Goal: Task Accomplishment & Management: Use online tool/utility

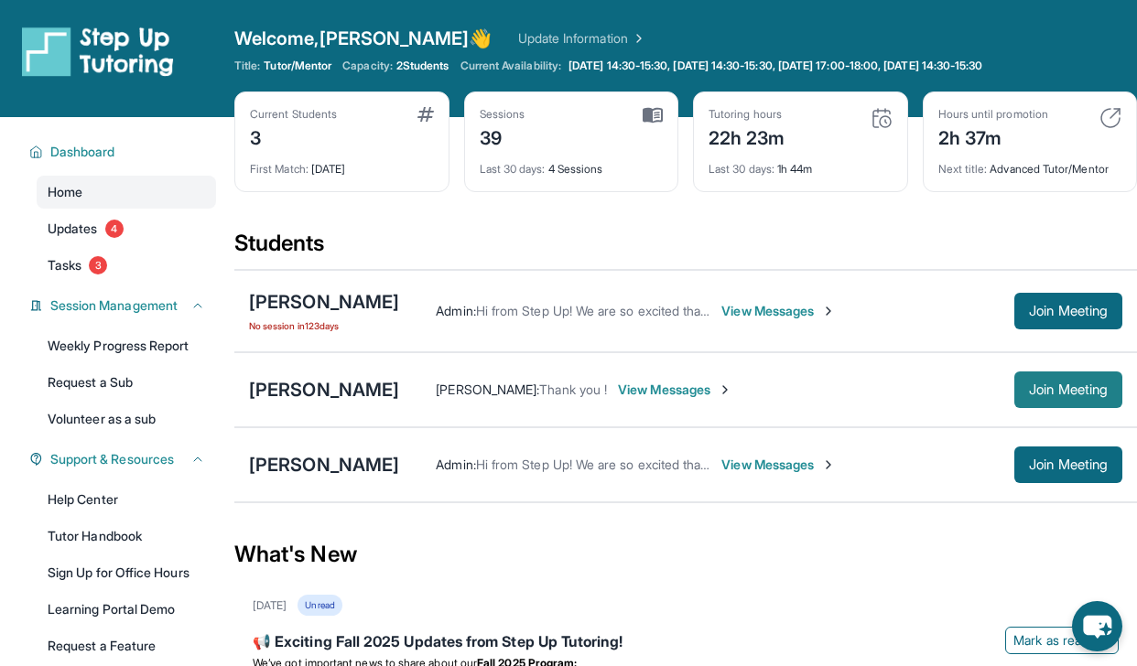
click at [1032, 392] on span "Join Meeting" at bounding box center [1068, 389] width 79 height 11
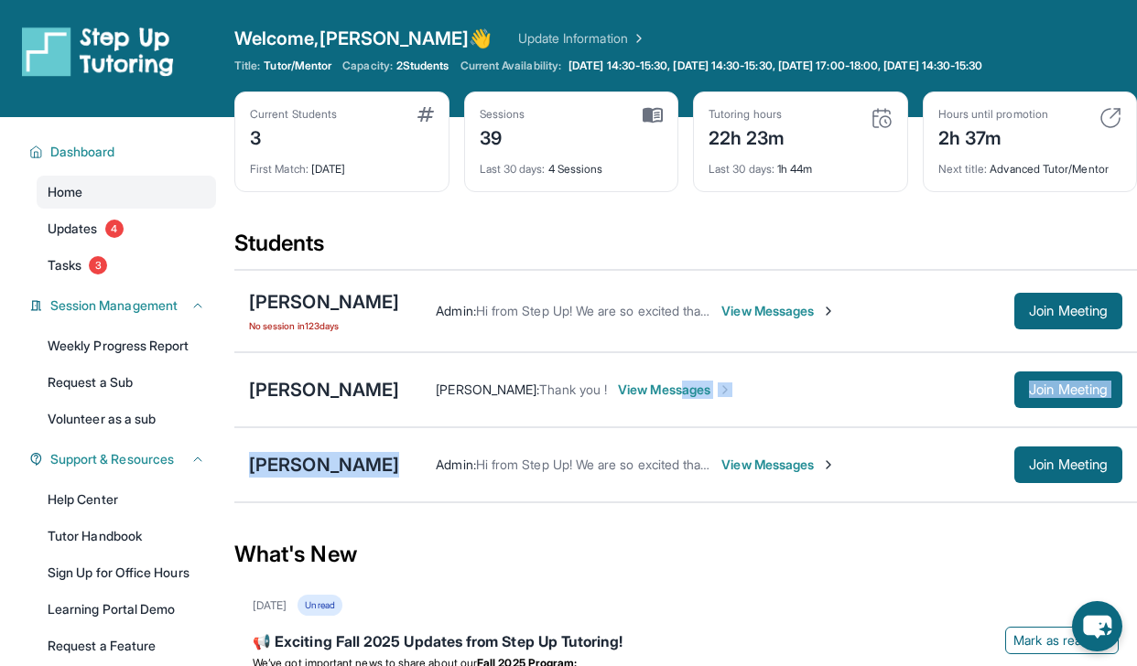
drag, startPoint x: 655, startPoint y: 389, endPoint x: 611, endPoint y: 445, distance: 71.0
click at [611, 445] on div "[PERSON_NAME] No session [DATE] Admin : Hi from Step Up! We are so excited that…" at bounding box center [685, 386] width 903 height 234
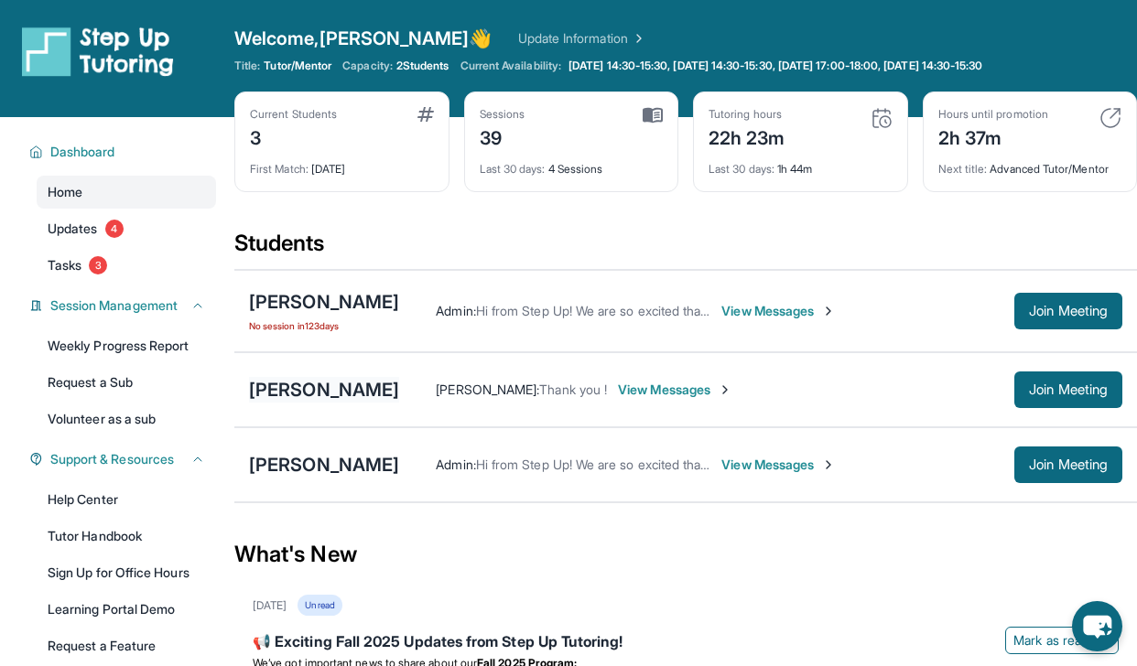
click at [329, 396] on div "[PERSON_NAME]" at bounding box center [324, 390] width 150 height 26
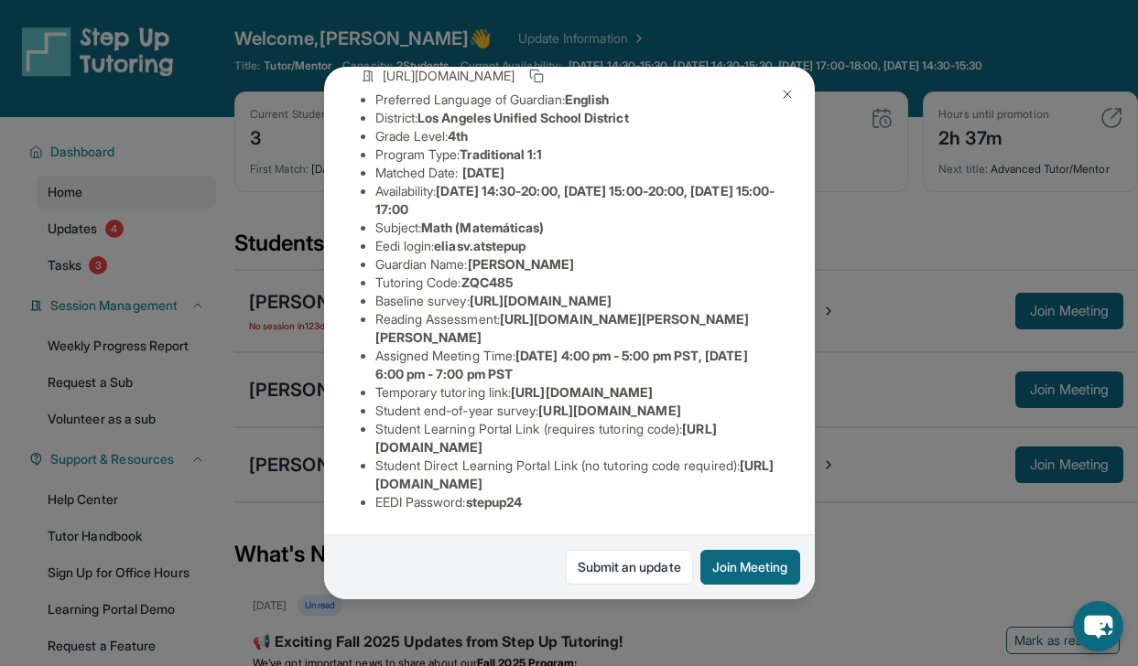
scroll to position [178, 0]
drag, startPoint x: 443, startPoint y: 229, endPoint x: 561, endPoint y: 229, distance: 118.1
click at [561, 237] on li "Eedi login : [PERSON_NAME].atstepup" at bounding box center [576, 246] width 403 height 18
copy span "eliasv.atstepup"
click at [430, 237] on li "Eedi login : [PERSON_NAME].atstepup" at bounding box center [576, 246] width 403 height 18
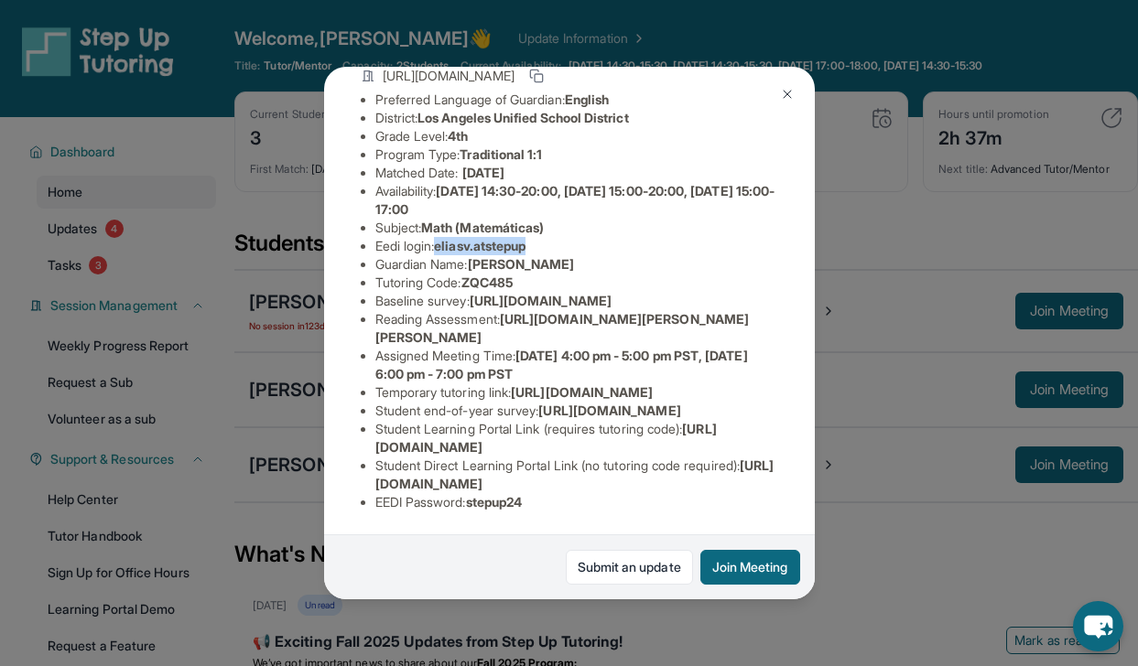
drag, startPoint x: 440, startPoint y: 229, endPoint x: 549, endPoint y: 223, distance: 109.1
click at [549, 237] on li "Eedi login : [PERSON_NAME].atstepup" at bounding box center [576, 246] width 403 height 18
copy span "eliasv.atstepup"
drag, startPoint x: 473, startPoint y: 487, endPoint x: 534, endPoint y: 487, distance: 60.4
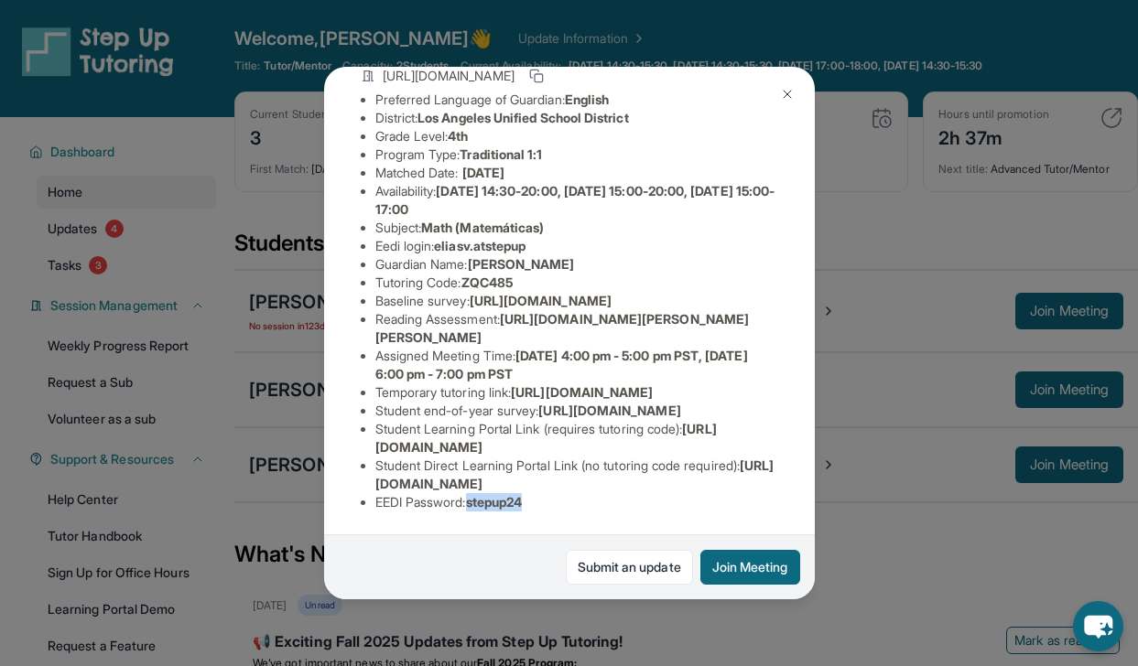
click at [523, 494] on span "stepup24" at bounding box center [494, 502] width 57 height 16
copy span "stepup24"
drag, startPoint x: 443, startPoint y: 238, endPoint x: 550, endPoint y: 240, distance: 107.1
click at [551, 240] on li "Eedi login : [PERSON_NAME].atstepup" at bounding box center [576, 246] width 403 height 18
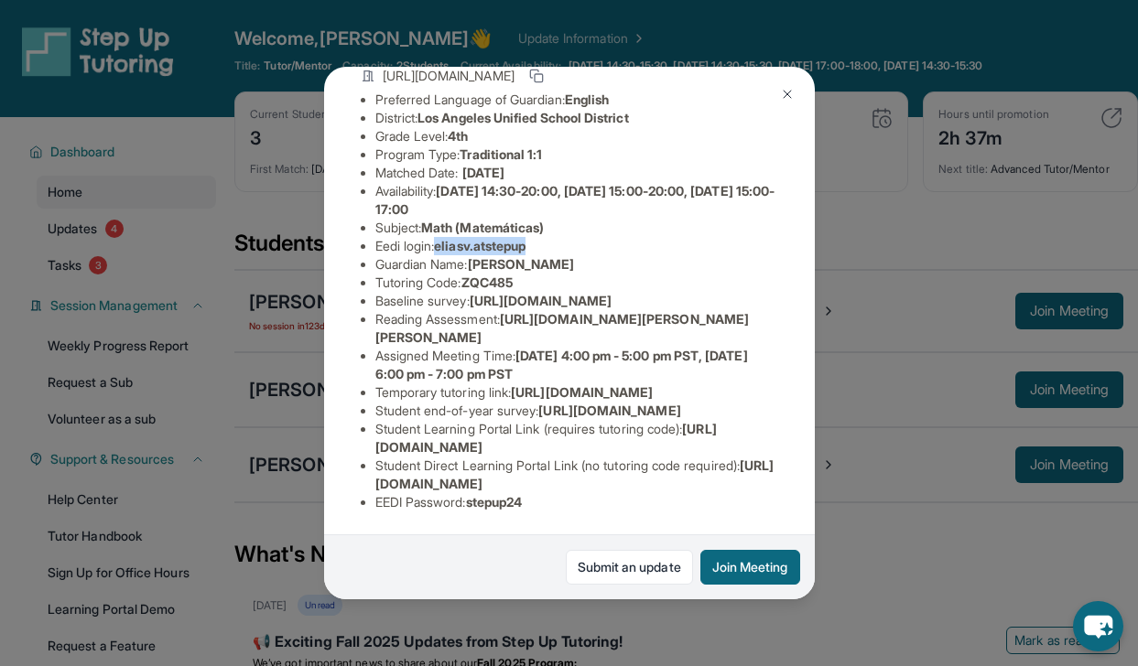
copy span "eliasv.atstepup"
drag, startPoint x: 474, startPoint y: 491, endPoint x: 544, endPoint y: 489, distance: 69.6
click at [544, 493] on li "EEDI Password : stepup24" at bounding box center [576, 502] width 403 height 18
copy span "stepup24"
